Goal: Information Seeking & Learning: Learn about a topic

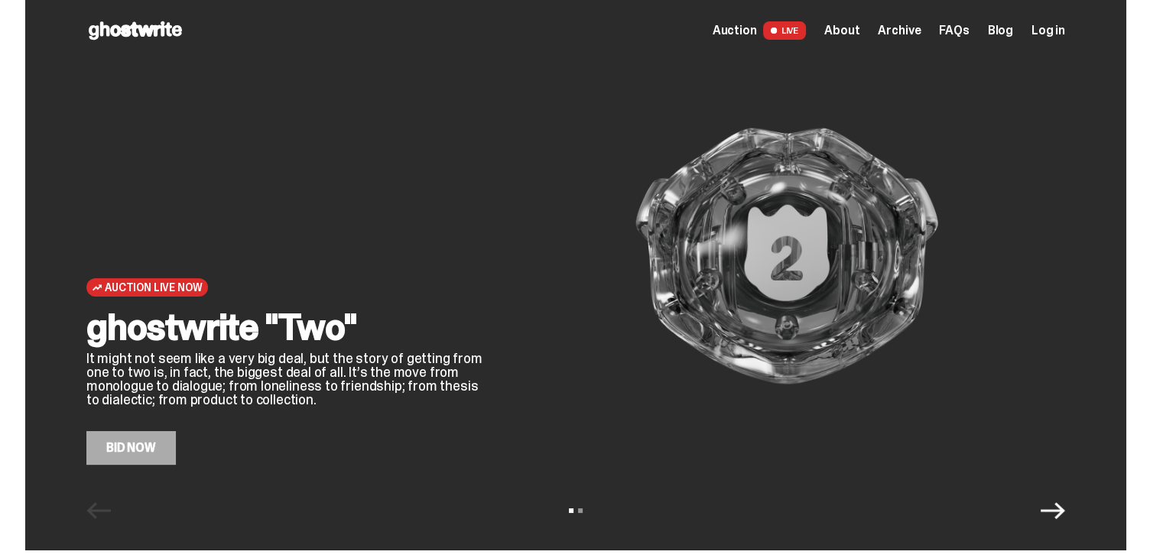
click at [746, 34] on span "Auction" at bounding box center [735, 30] width 44 height 12
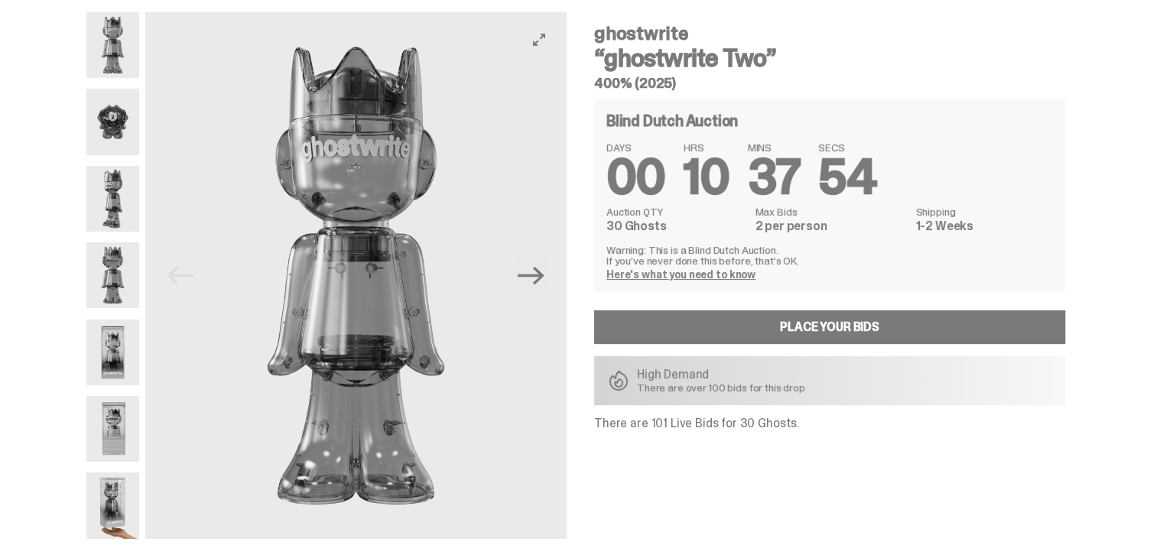
scroll to position [50, 0]
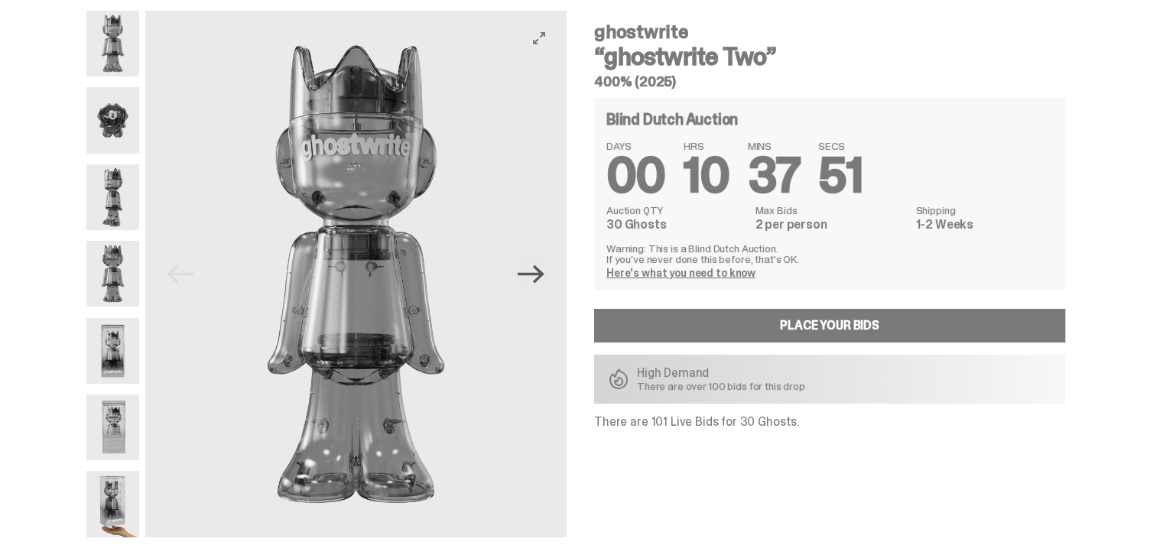
click at [545, 270] on icon "Next" at bounding box center [531, 274] width 27 height 27
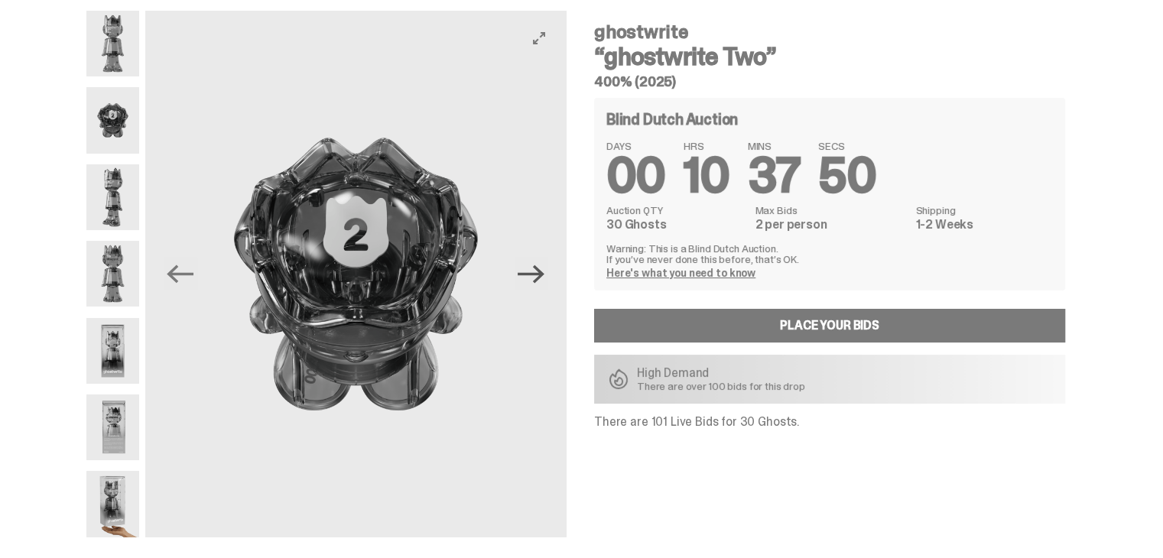
click at [545, 270] on icon "Next" at bounding box center [531, 274] width 27 height 27
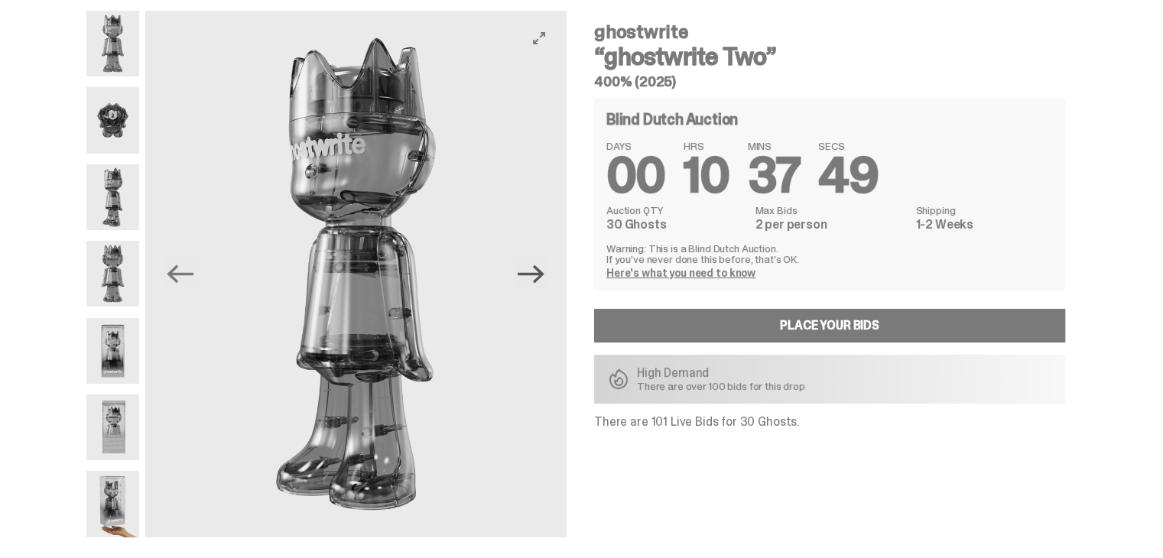
click at [545, 270] on icon "Next" at bounding box center [531, 274] width 27 height 27
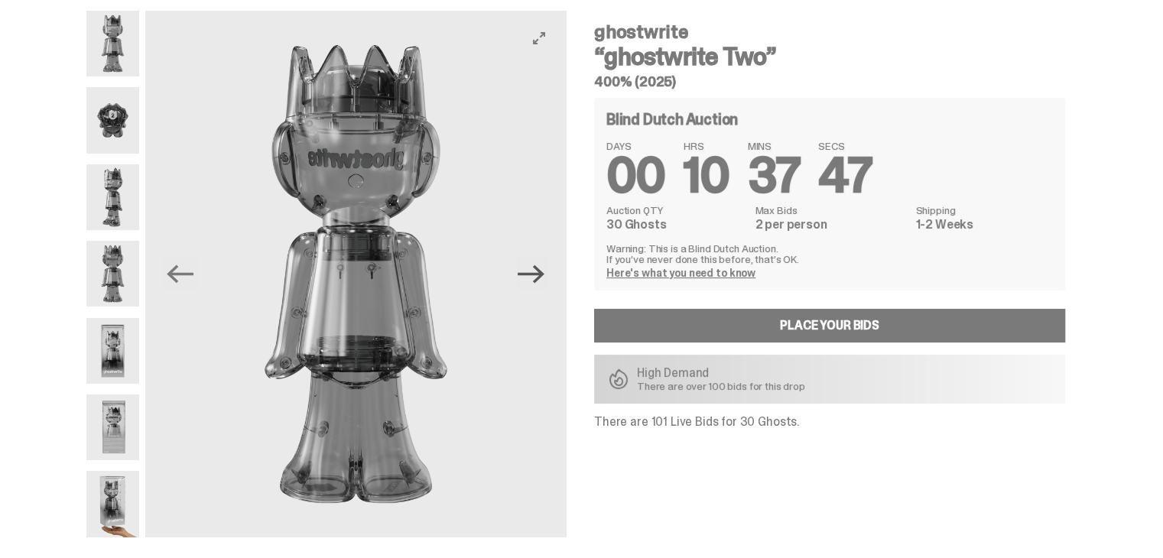
click at [545, 270] on icon "Next" at bounding box center [531, 274] width 27 height 27
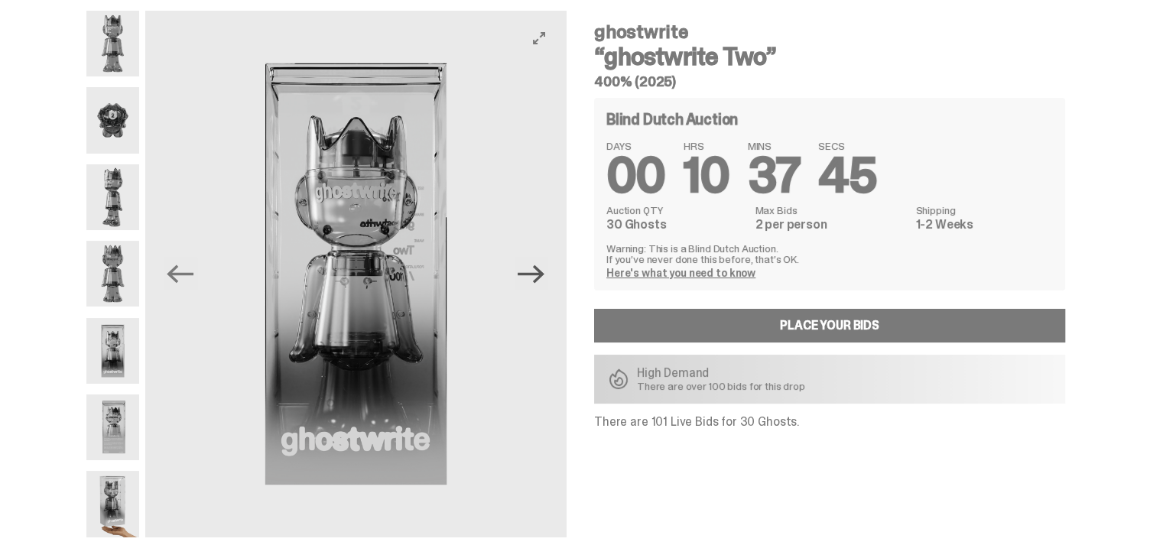
click at [545, 270] on icon "Next" at bounding box center [531, 274] width 27 height 27
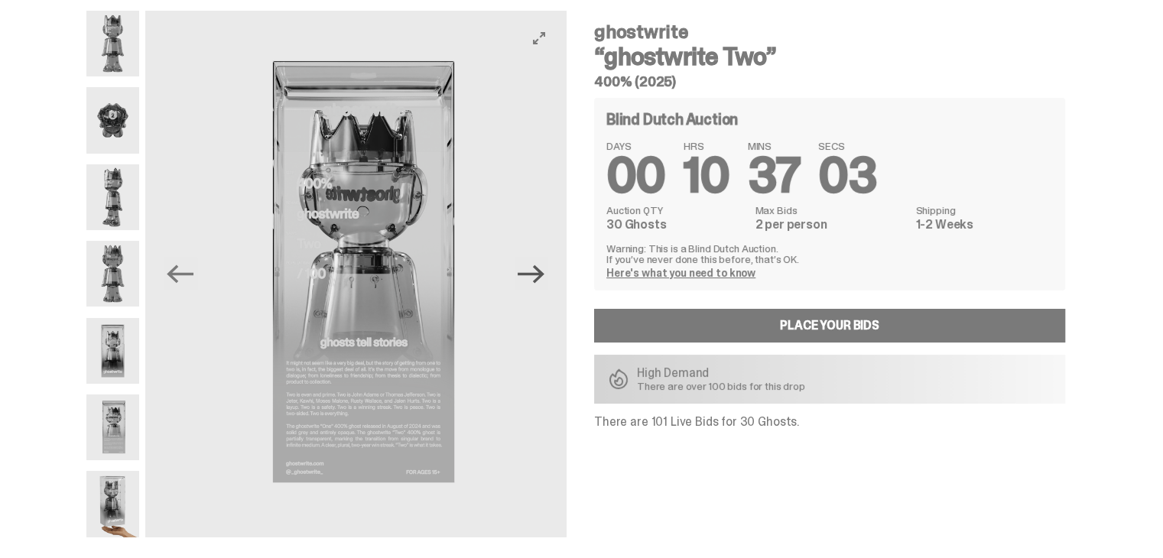
click at [545, 270] on icon "Next" at bounding box center [531, 274] width 27 height 27
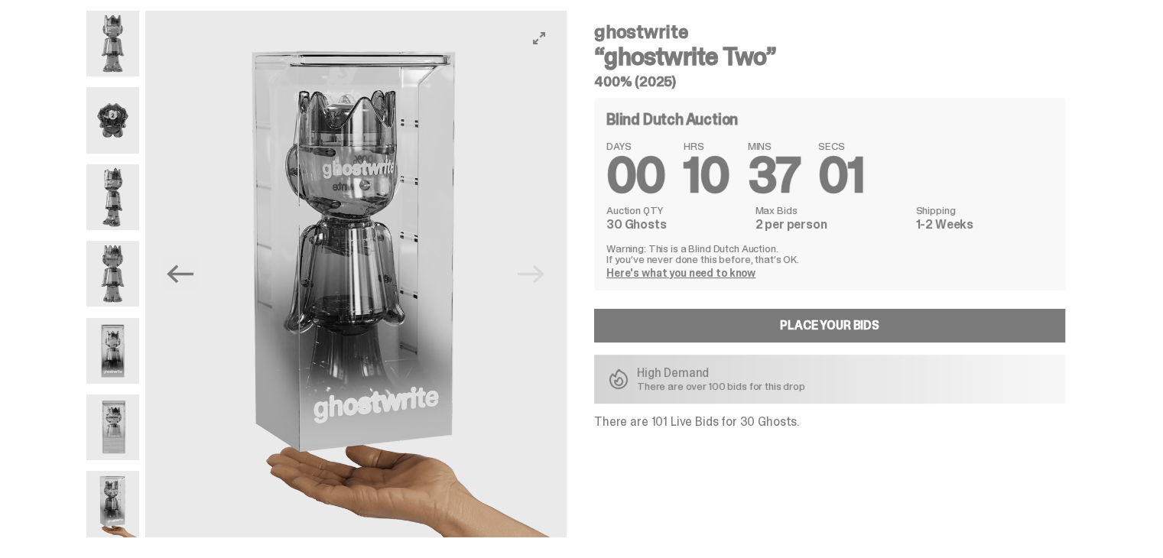
click at [547, 270] on img at bounding box center [355, 274] width 421 height 527
